Goal: Information Seeking & Learning: Learn about a topic

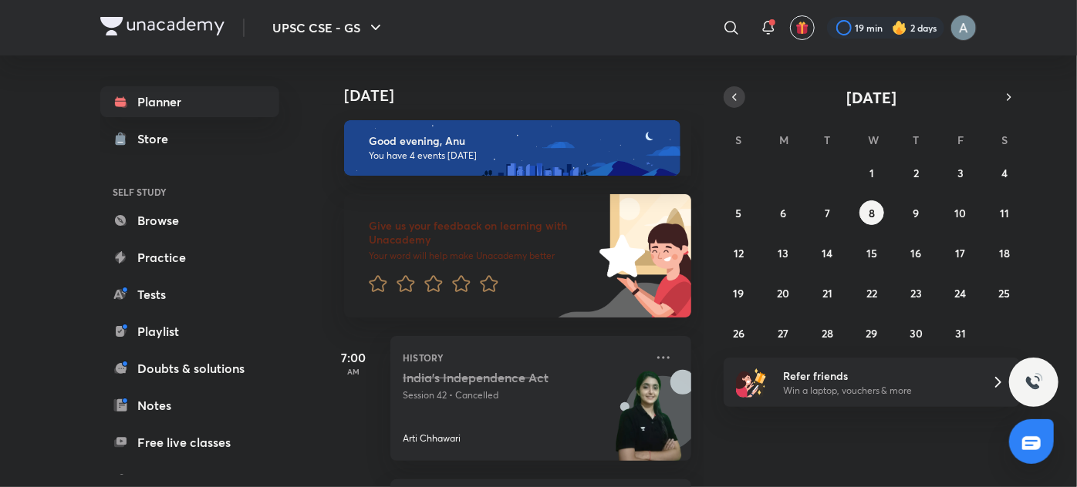
click at [742, 104] on button "button" at bounding box center [734, 97] width 22 height 22
click at [949, 292] on button "26" at bounding box center [960, 293] width 25 height 25
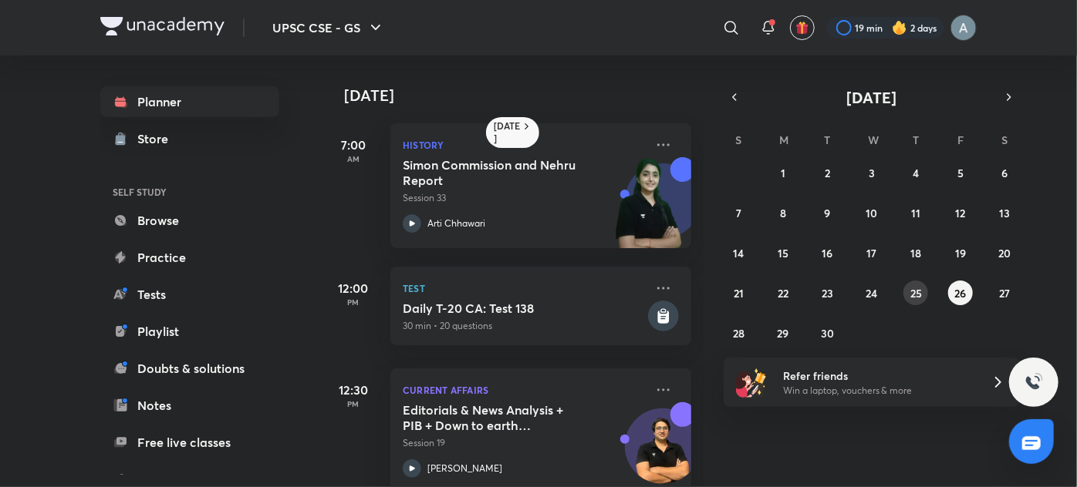
click at [911, 291] on abbr "25" at bounding box center [916, 293] width 12 height 15
click at [948, 290] on button "26" at bounding box center [960, 293] width 25 height 25
click at [518, 193] on p "Session 33" at bounding box center [524, 198] width 242 height 14
